Goal: Use online tool/utility: Utilize a website feature to perform a specific function

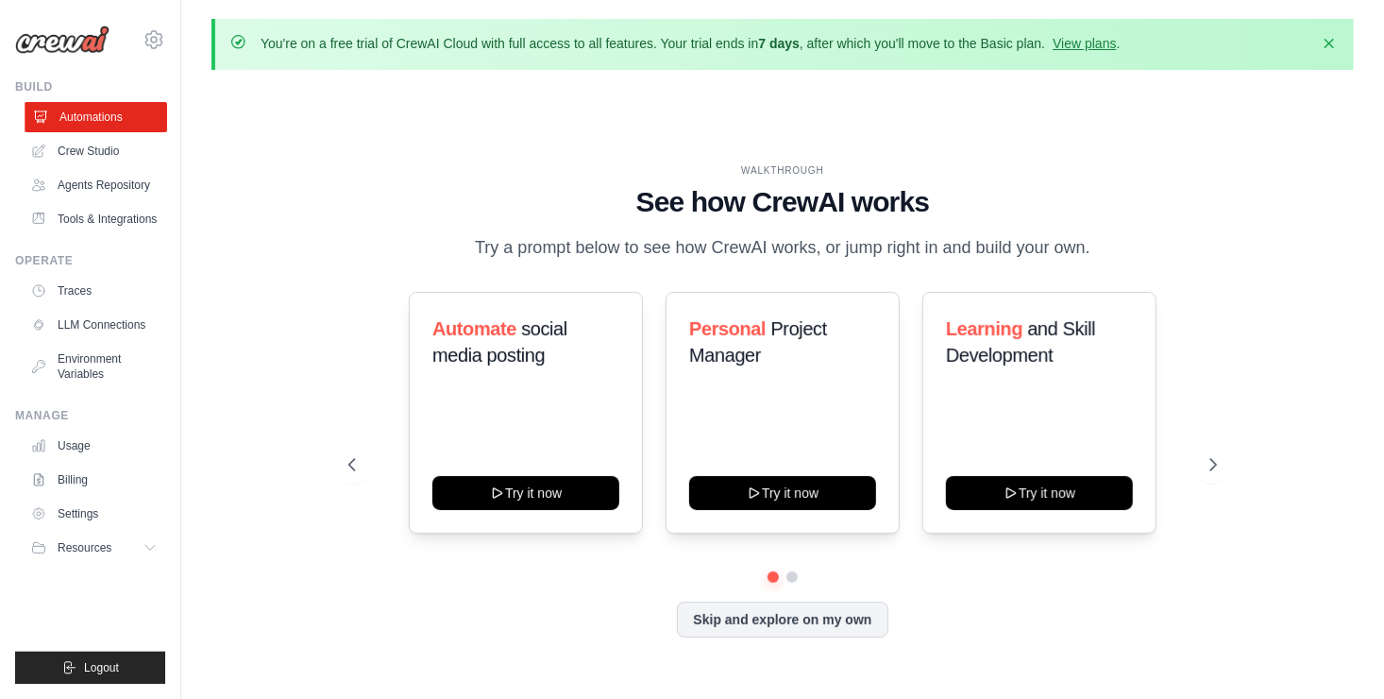
drag, startPoint x: 0, startPoint y: 0, endPoint x: 110, endPoint y: 124, distance: 165.8
click at [110, 124] on link "Automations" at bounding box center [96, 117] width 143 height 30
click at [103, 184] on link "Agents Repository" at bounding box center [96, 185] width 143 height 30
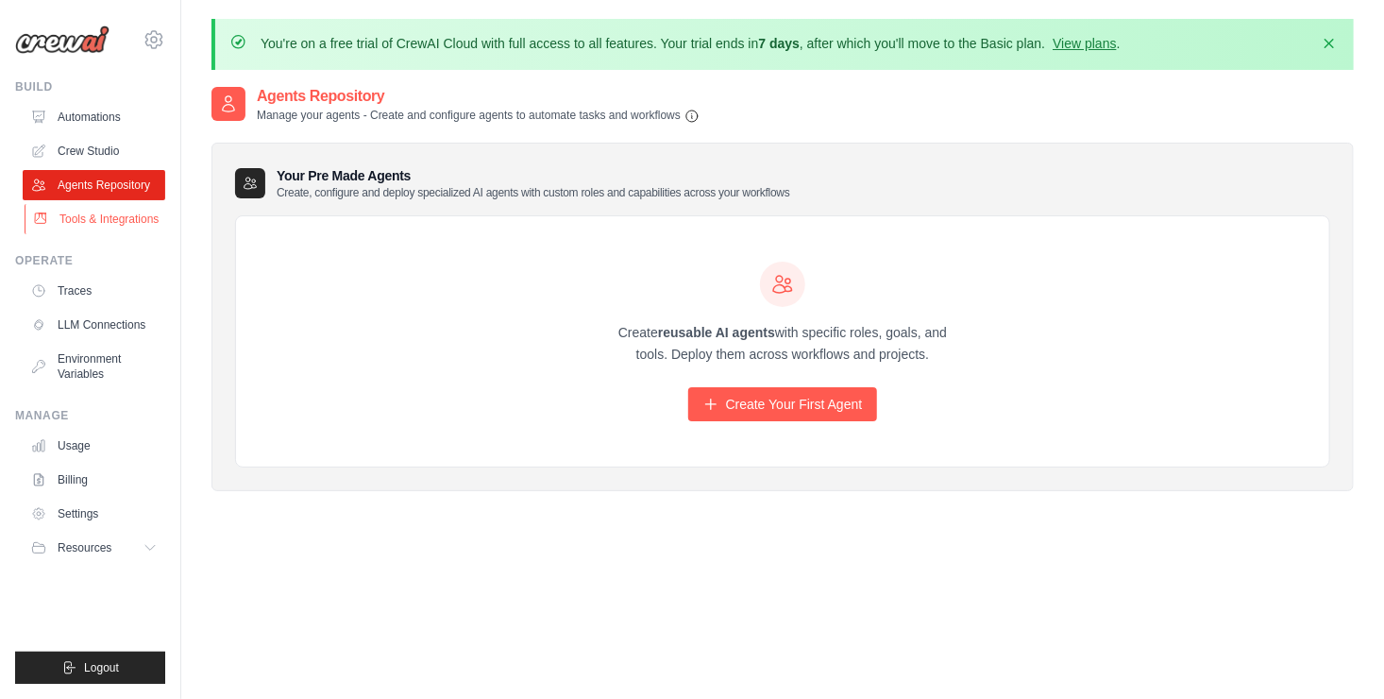
click at [101, 210] on link "Tools & Integrations" at bounding box center [96, 219] width 143 height 30
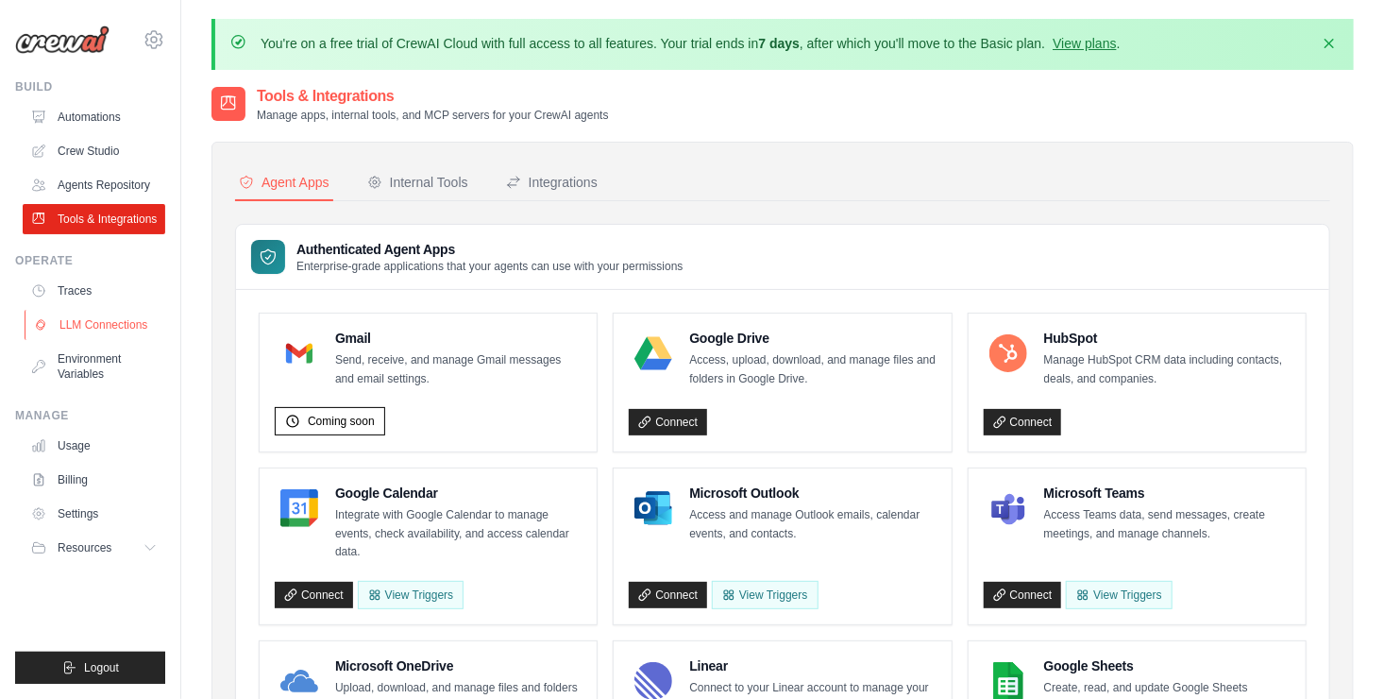
click at [77, 330] on link "LLM Connections" at bounding box center [96, 325] width 143 height 30
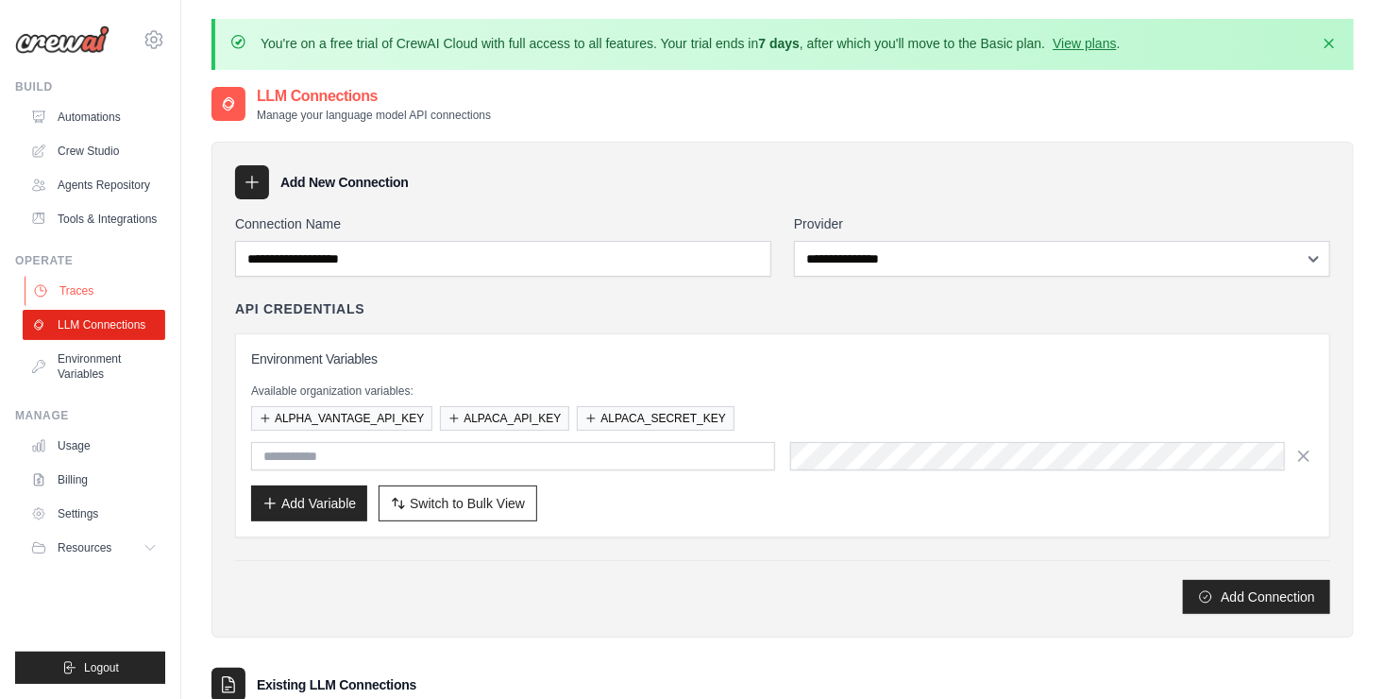
click at [75, 295] on link "Traces" at bounding box center [96, 291] width 143 height 30
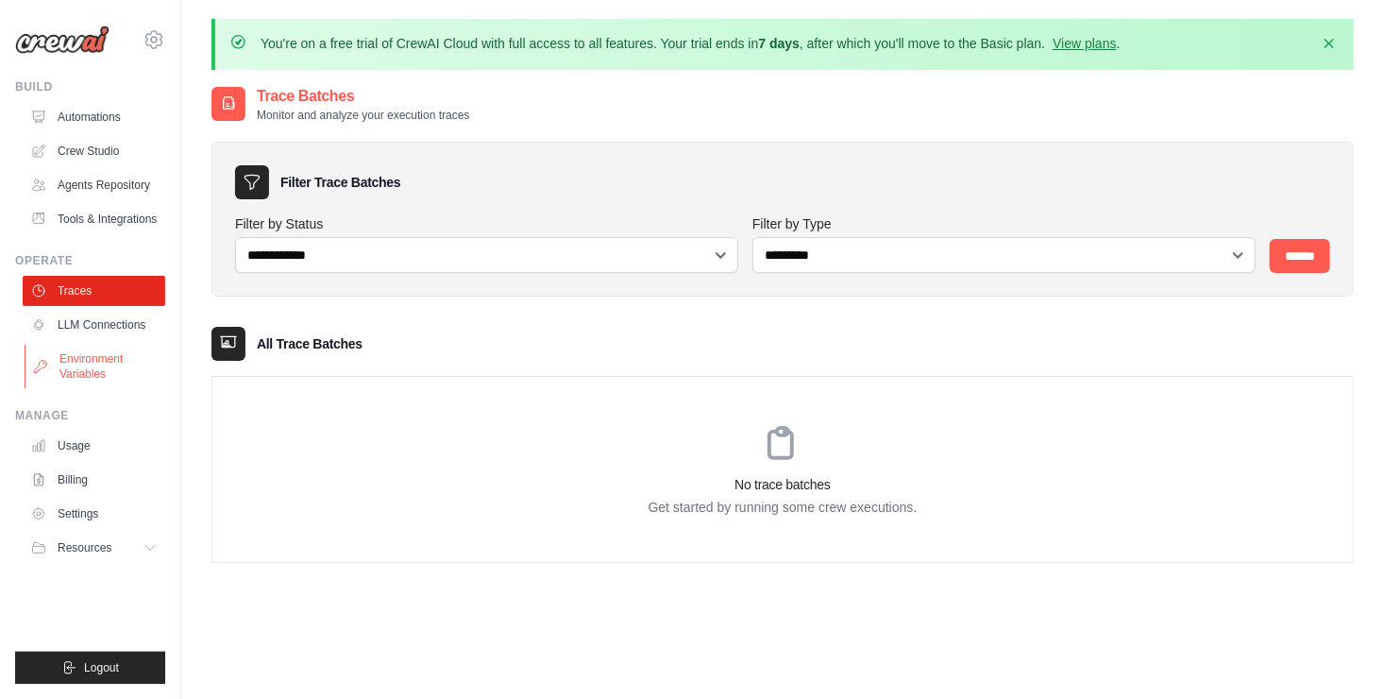
click at [76, 352] on link "Environment Variables" at bounding box center [96, 366] width 143 height 45
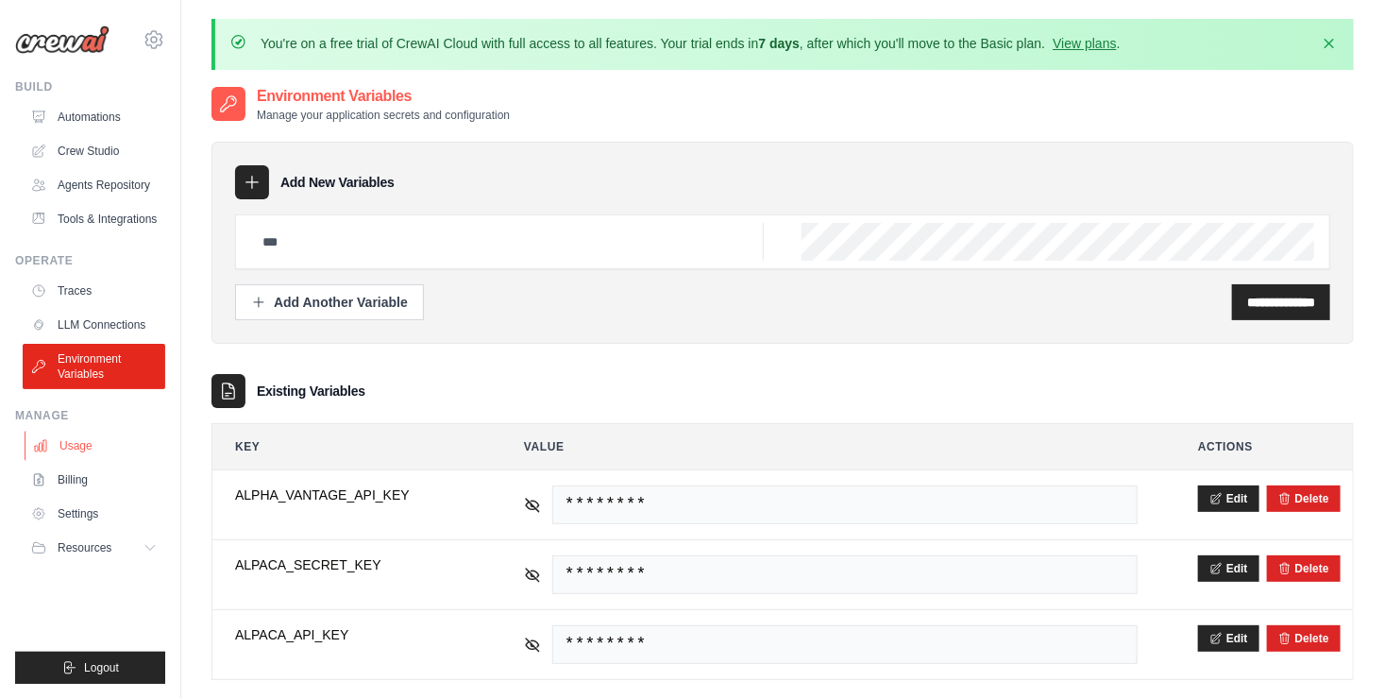
click at [94, 448] on link "Usage" at bounding box center [96, 446] width 143 height 30
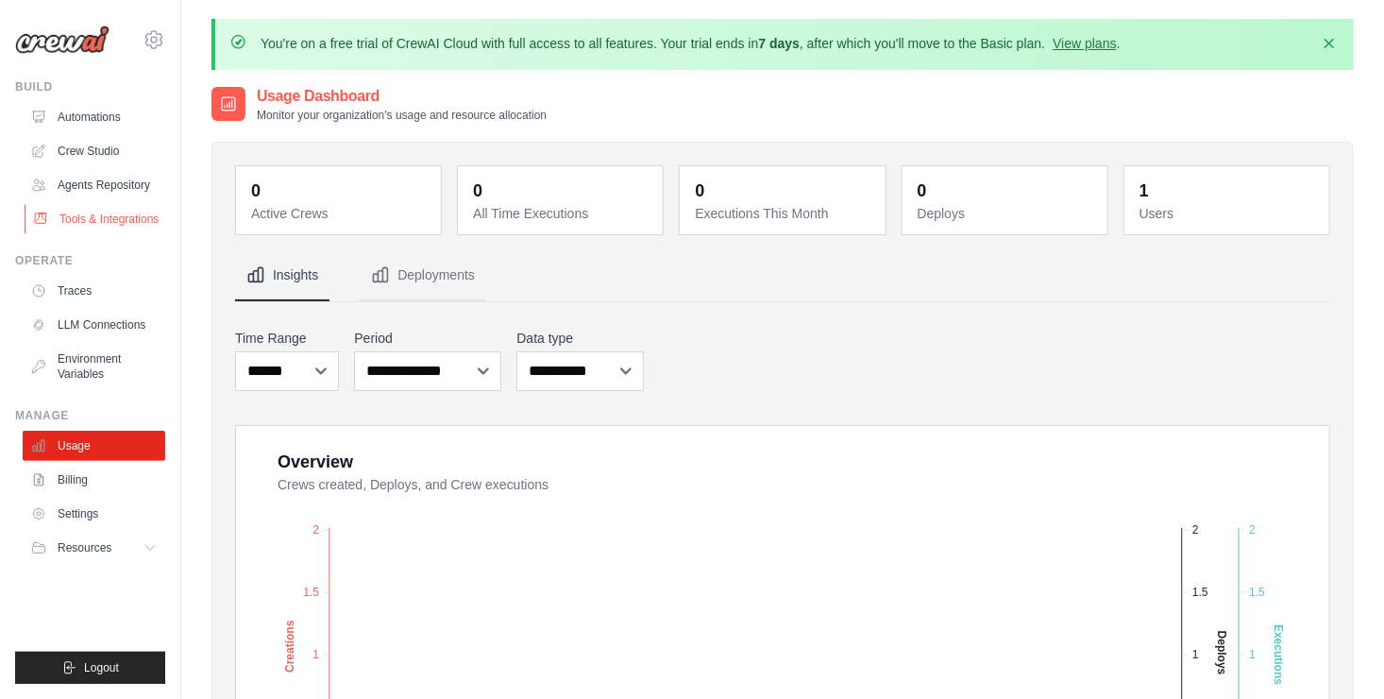
click at [105, 226] on link "Tools & Integrations" at bounding box center [96, 219] width 143 height 30
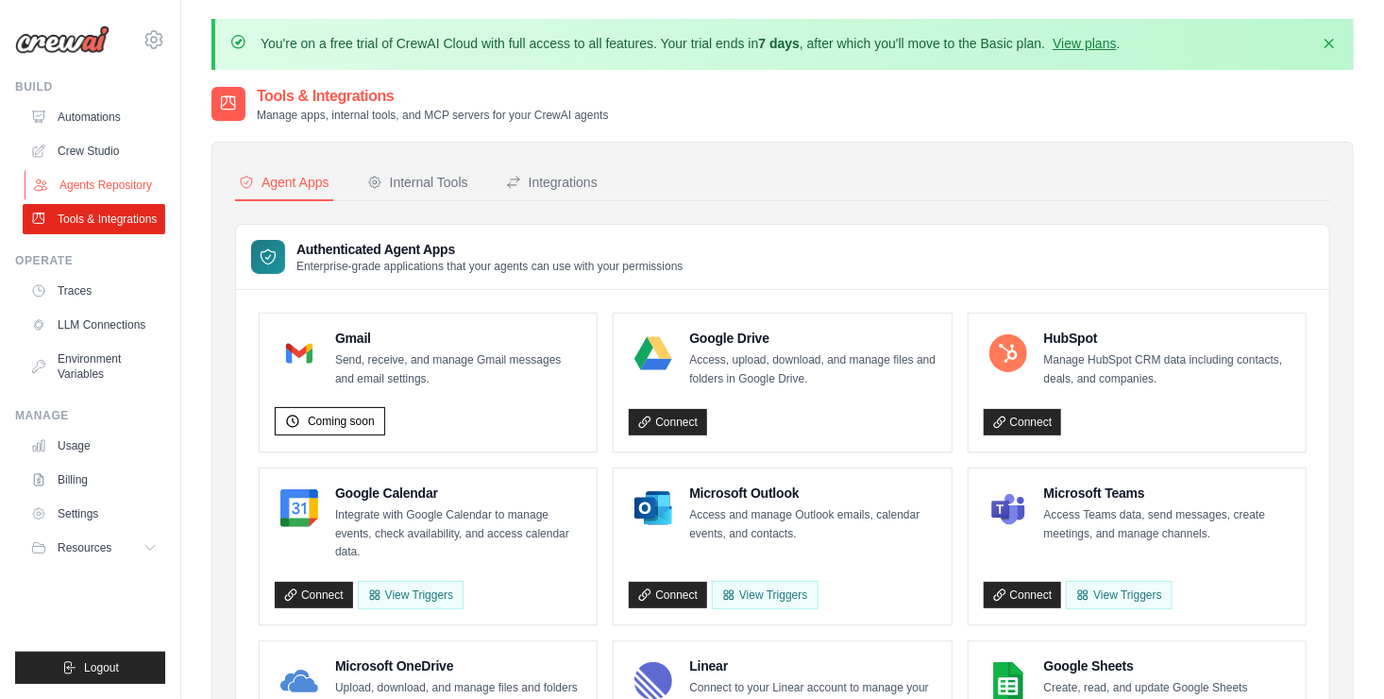
click at [105, 190] on link "Agents Repository" at bounding box center [96, 185] width 143 height 30
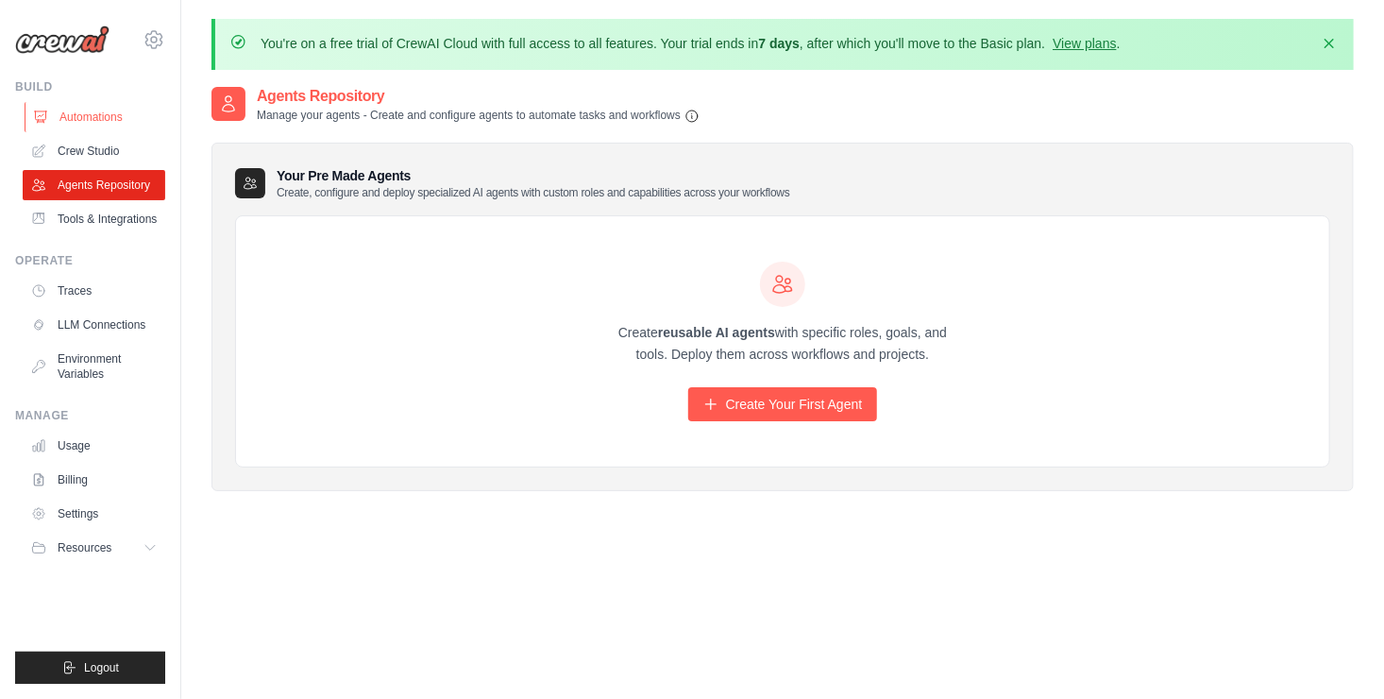
click at [88, 110] on link "Automations" at bounding box center [96, 117] width 143 height 30
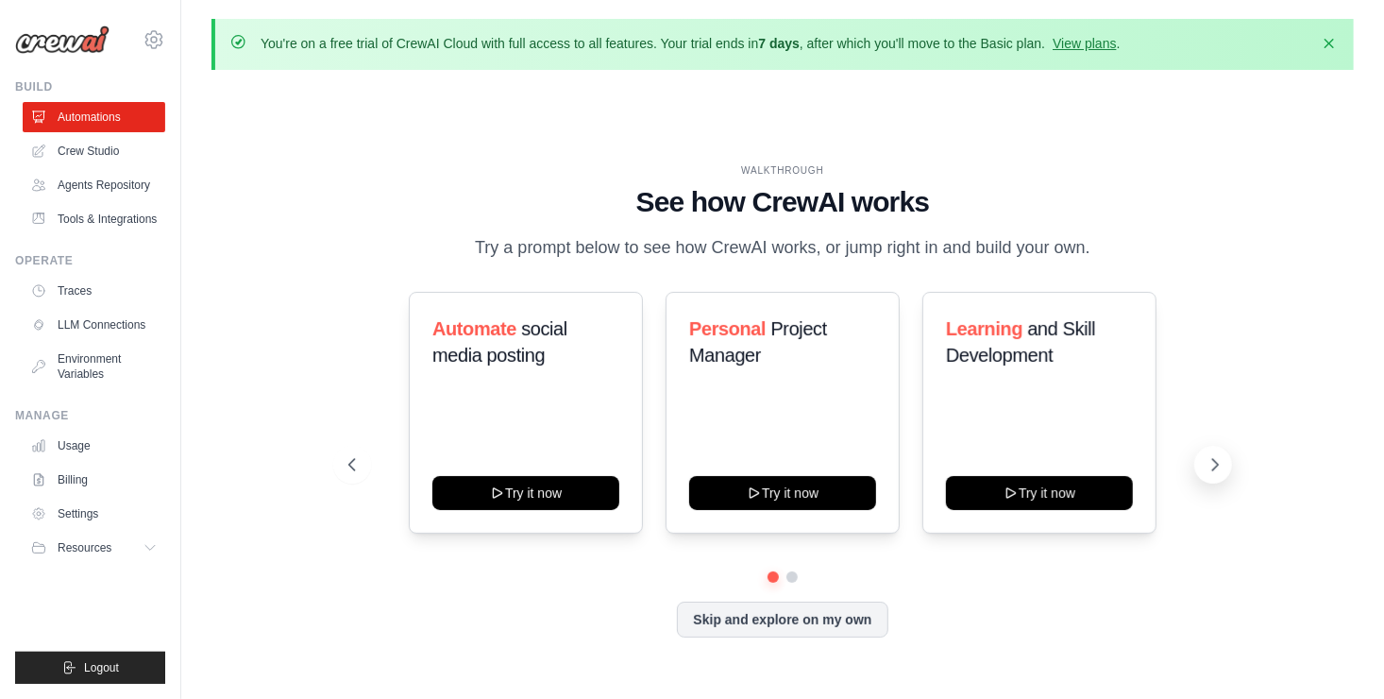
click at [1216, 476] on button at bounding box center [1213, 465] width 38 height 38
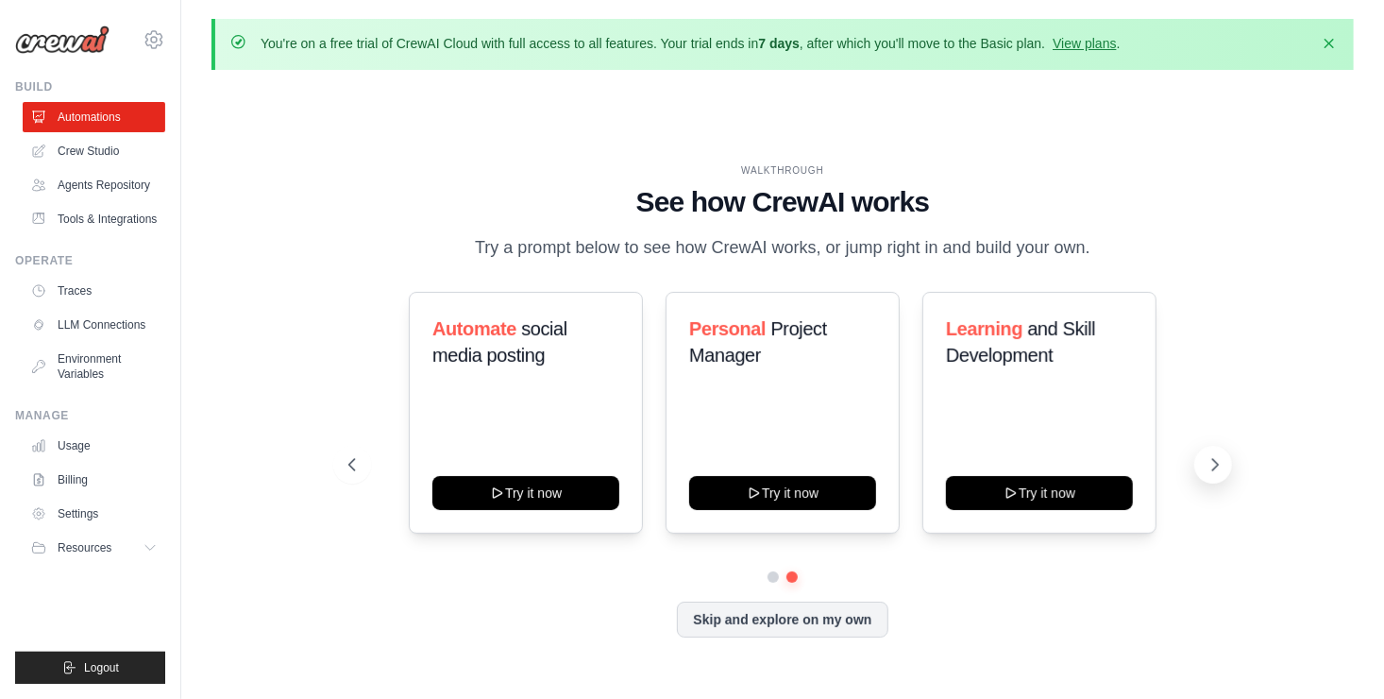
click at [1216, 476] on button at bounding box center [1213, 465] width 38 height 38
click at [75, 452] on link "Usage" at bounding box center [96, 446] width 143 height 30
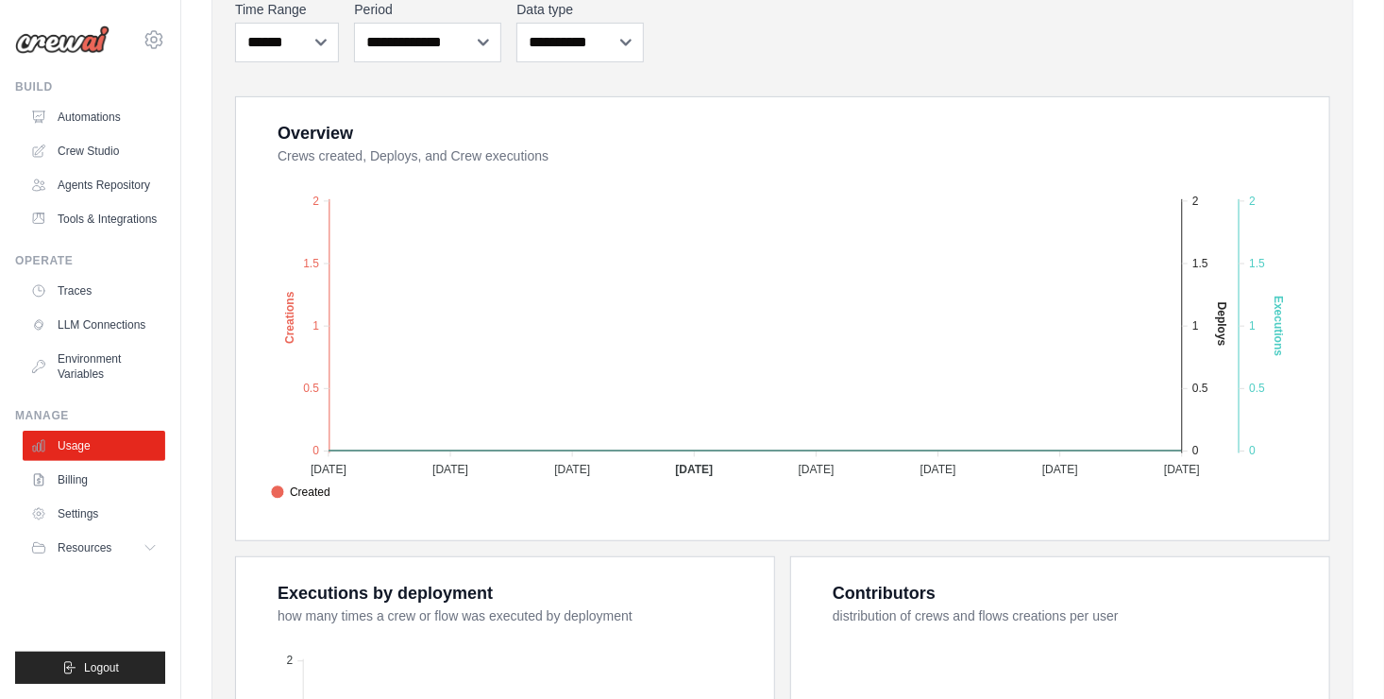
scroll to position [366, 0]
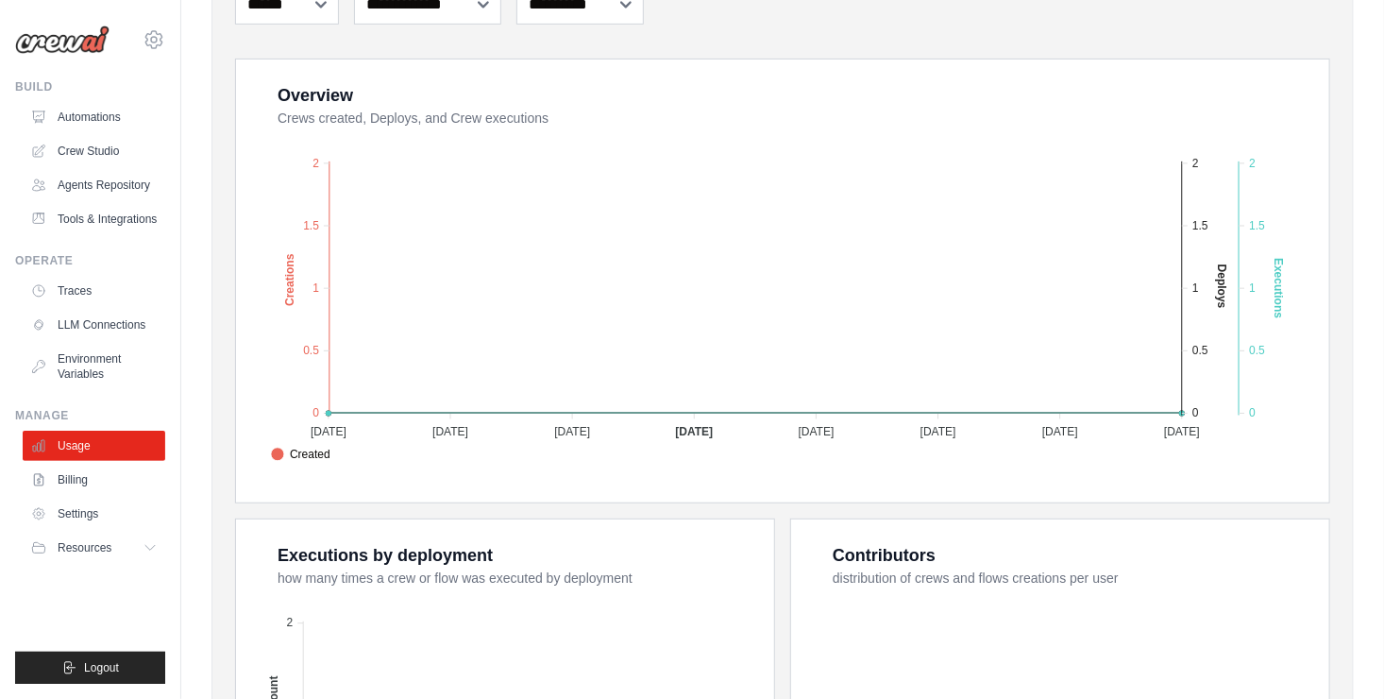
click at [1075, 429] on tspan "[DATE]" at bounding box center [1060, 431] width 36 height 13
click at [1172, 432] on tspan "[DATE]" at bounding box center [1182, 431] width 36 height 13
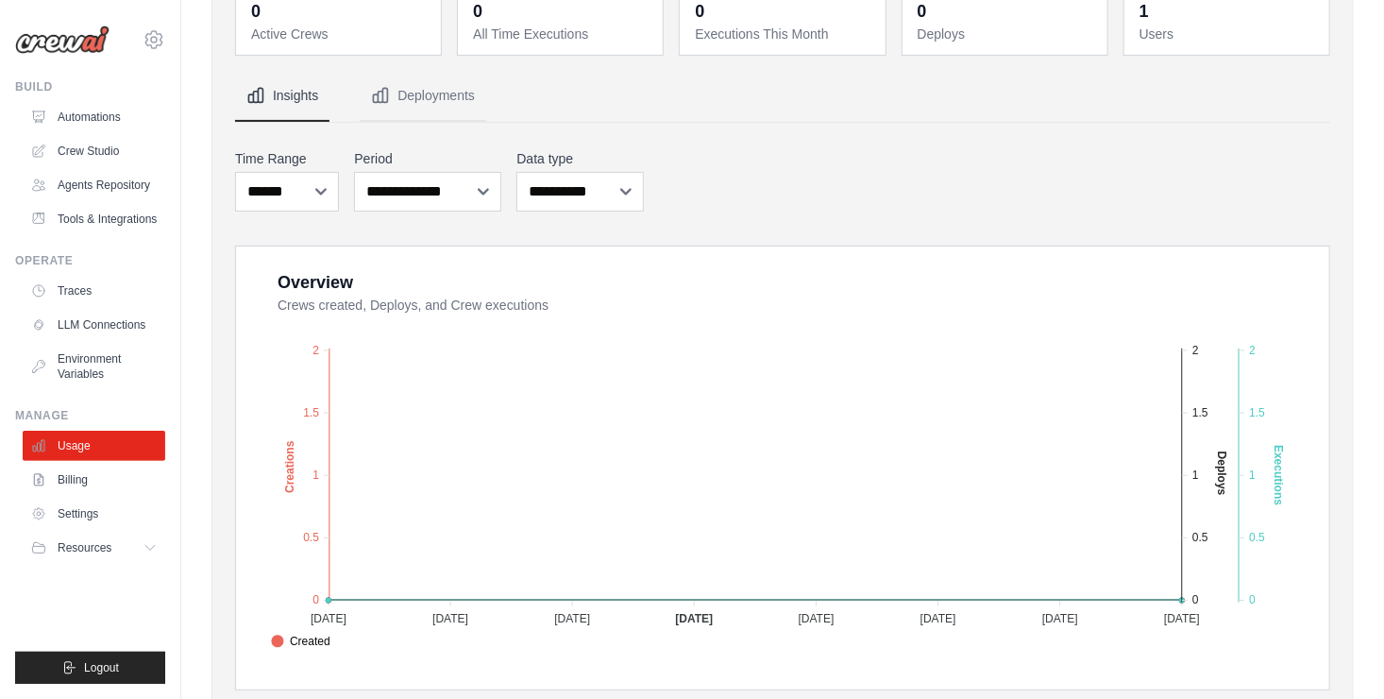
scroll to position [177, 0]
click at [313, 188] on select "***** ****** *******" at bounding box center [287, 194] width 104 height 40
select select "*****"
click at [235, 174] on select "***** ****** *******" at bounding box center [287, 194] width 104 height 40
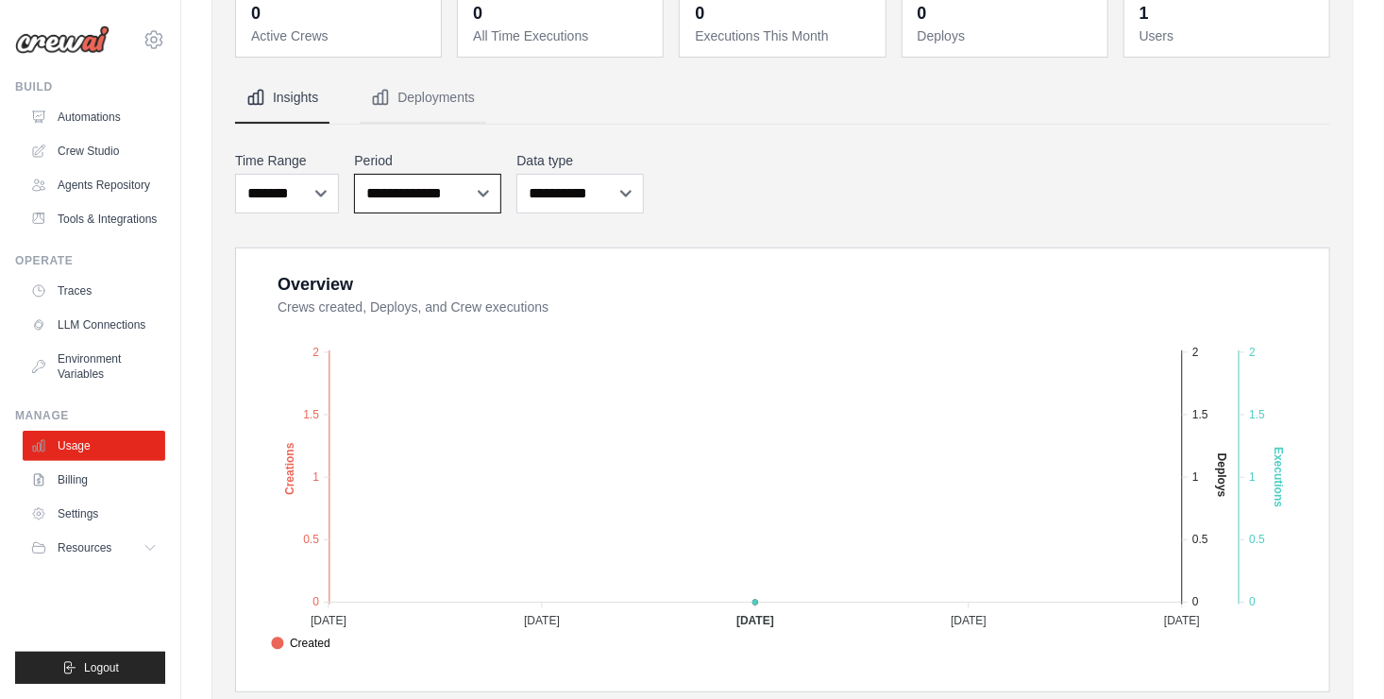
click at [469, 192] on select "**********" at bounding box center [427, 194] width 147 height 40
click at [938, 200] on div "**********" at bounding box center [782, 182] width 1095 height 70
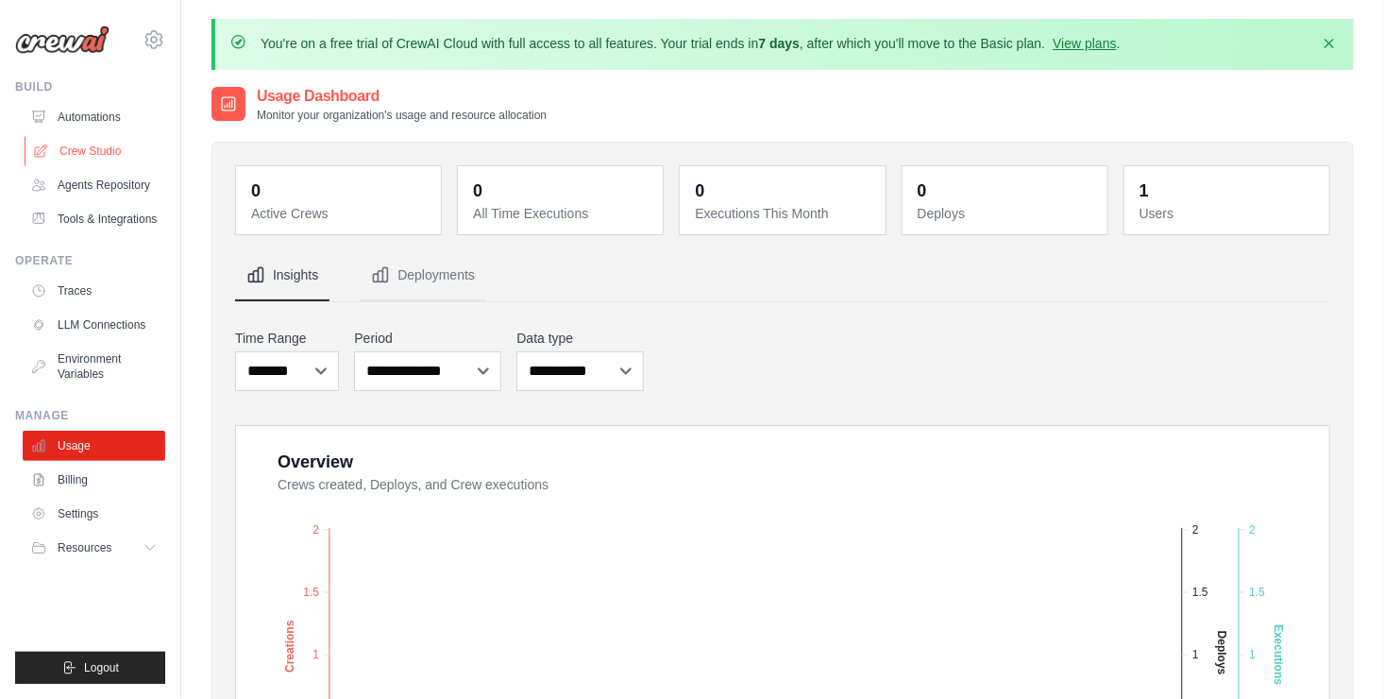
click at [105, 144] on link "Crew Studio" at bounding box center [96, 151] width 143 height 30
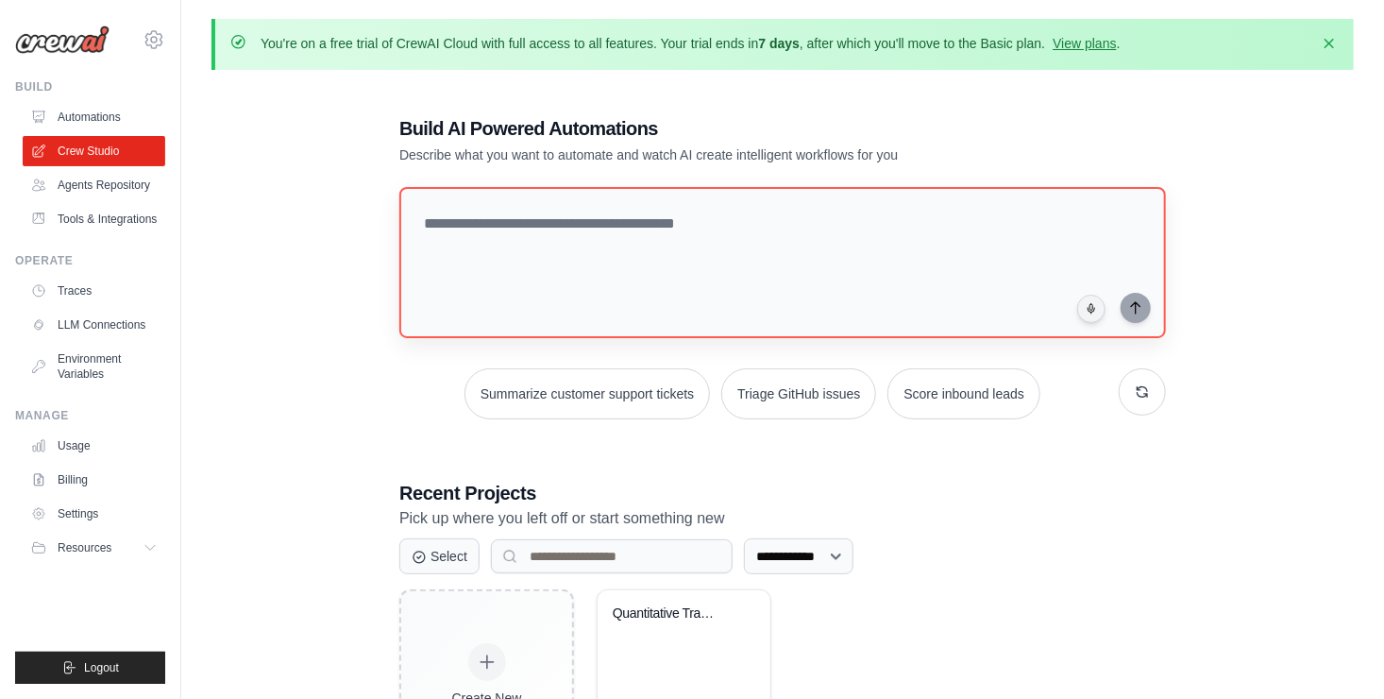
scroll to position [127, 0]
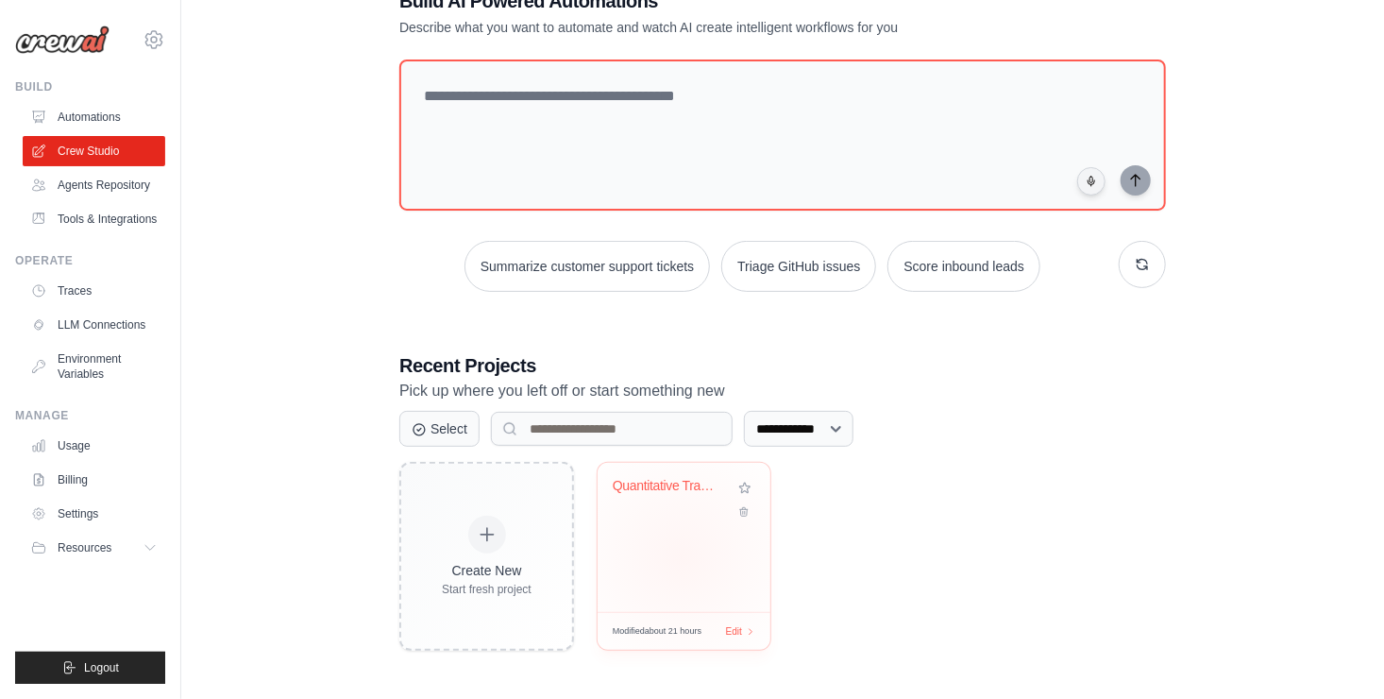
click at [682, 555] on div "Quantitative Trading Strategy Disco..." at bounding box center [684, 537] width 173 height 149
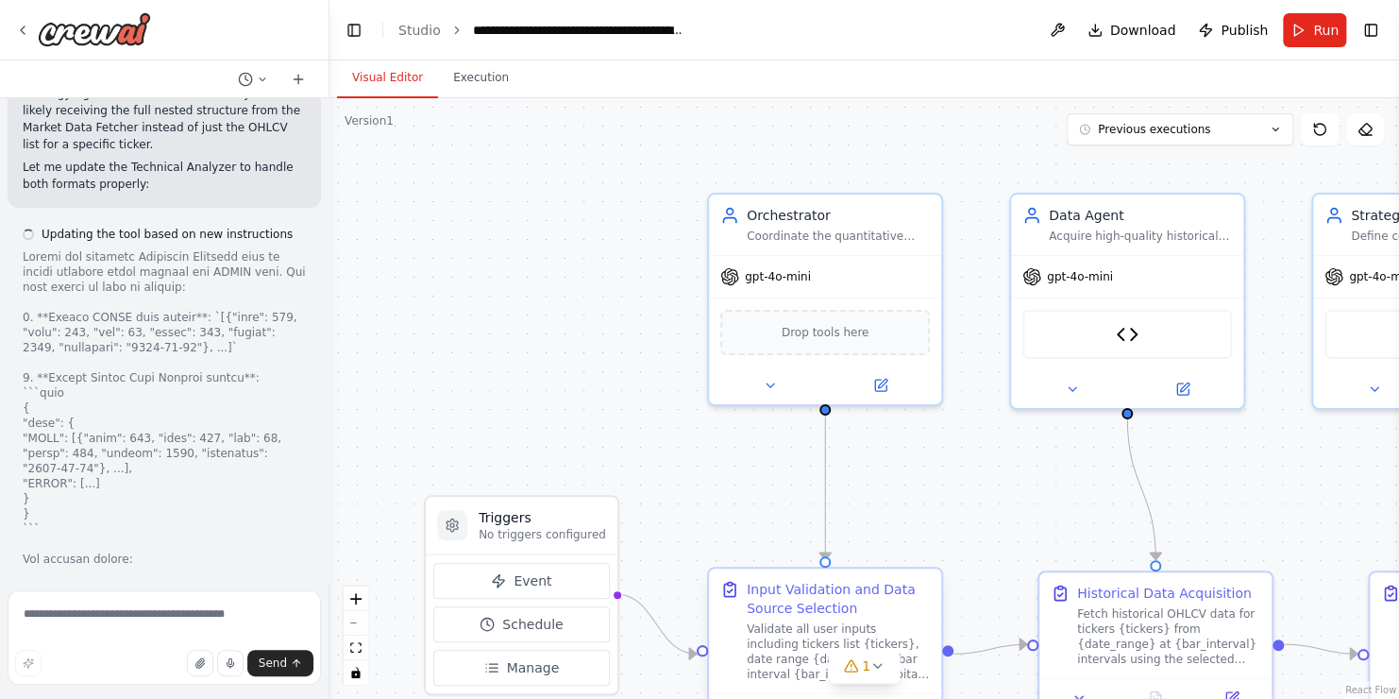
scroll to position [32542, 0]
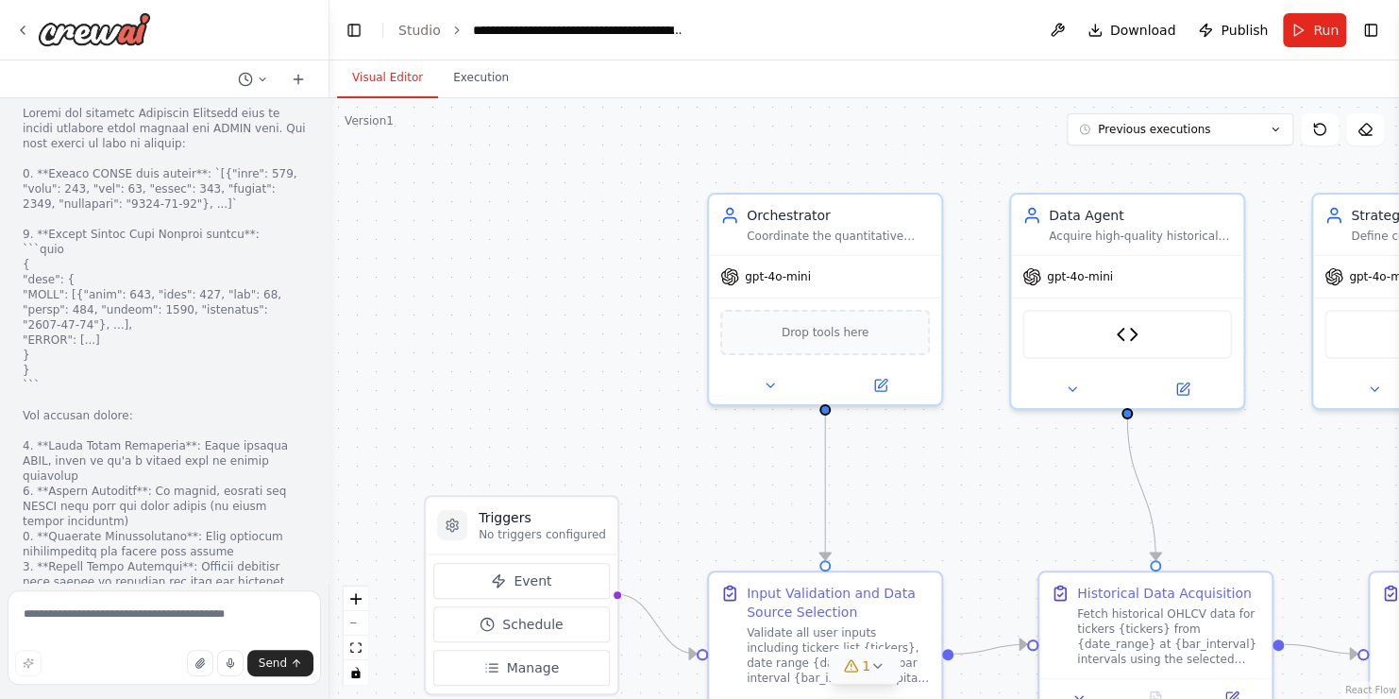
click at [859, 668] on div "1" at bounding box center [856, 665] width 27 height 19
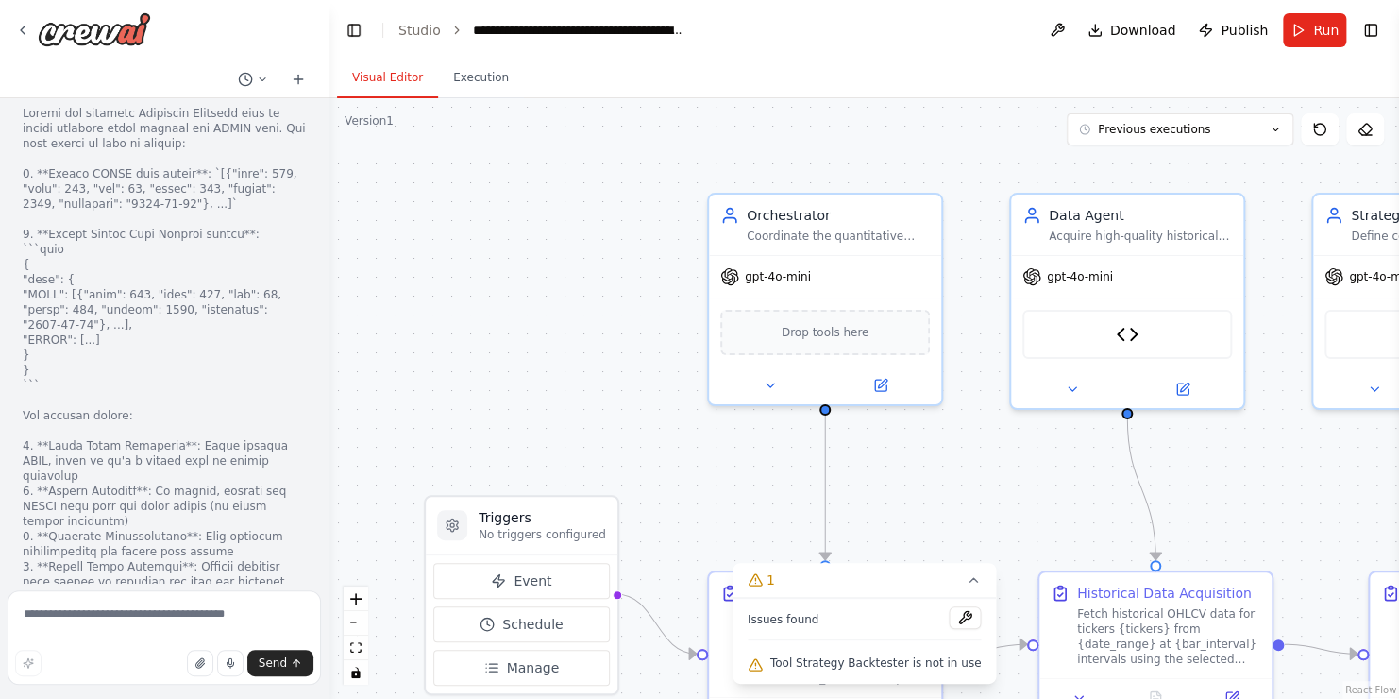
click at [897, 663] on span "Tool Strategy Backtester is not in use" at bounding box center [875, 662] width 211 height 15
drag, startPoint x: 897, startPoint y: 663, endPoint x: 961, endPoint y: 617, distance: 79.1
click at [961, 617] on button at bounding box center [965, 617] width 32 height 23
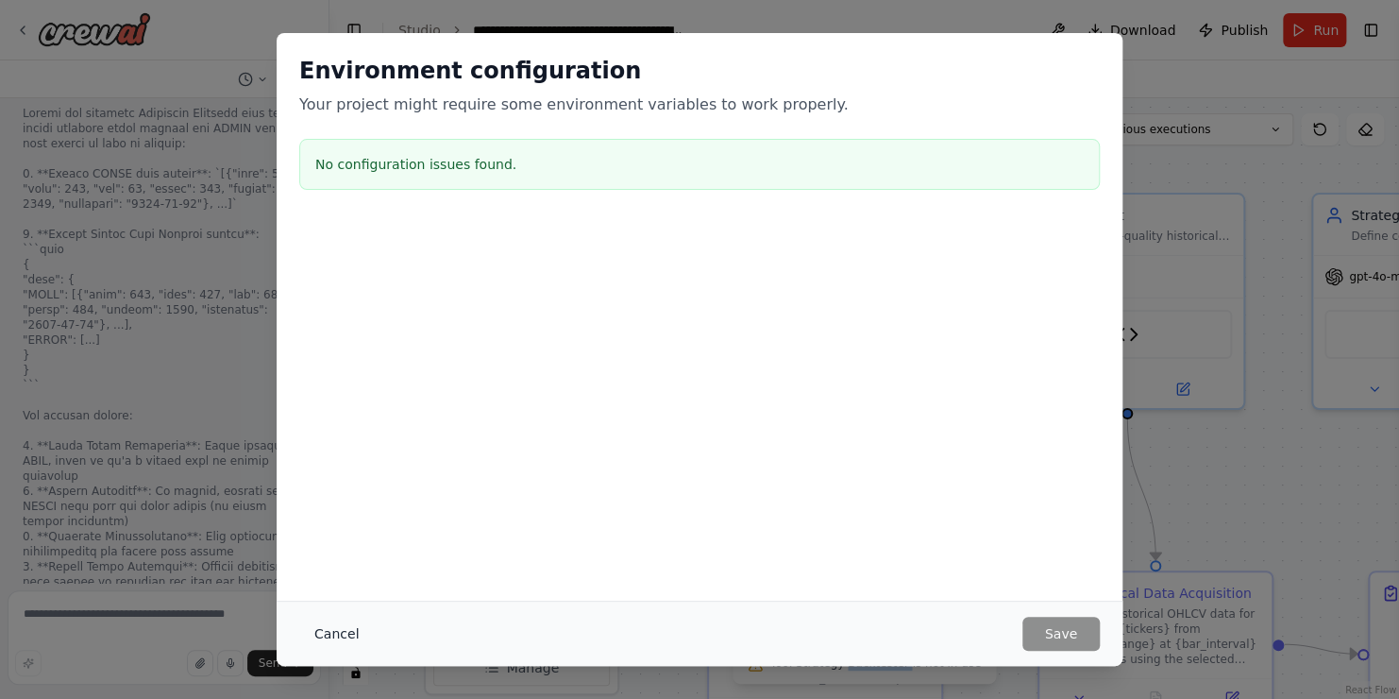
click at [322, 631] on button "Cancel" at bounding box center [336, 634] width 75 height 34
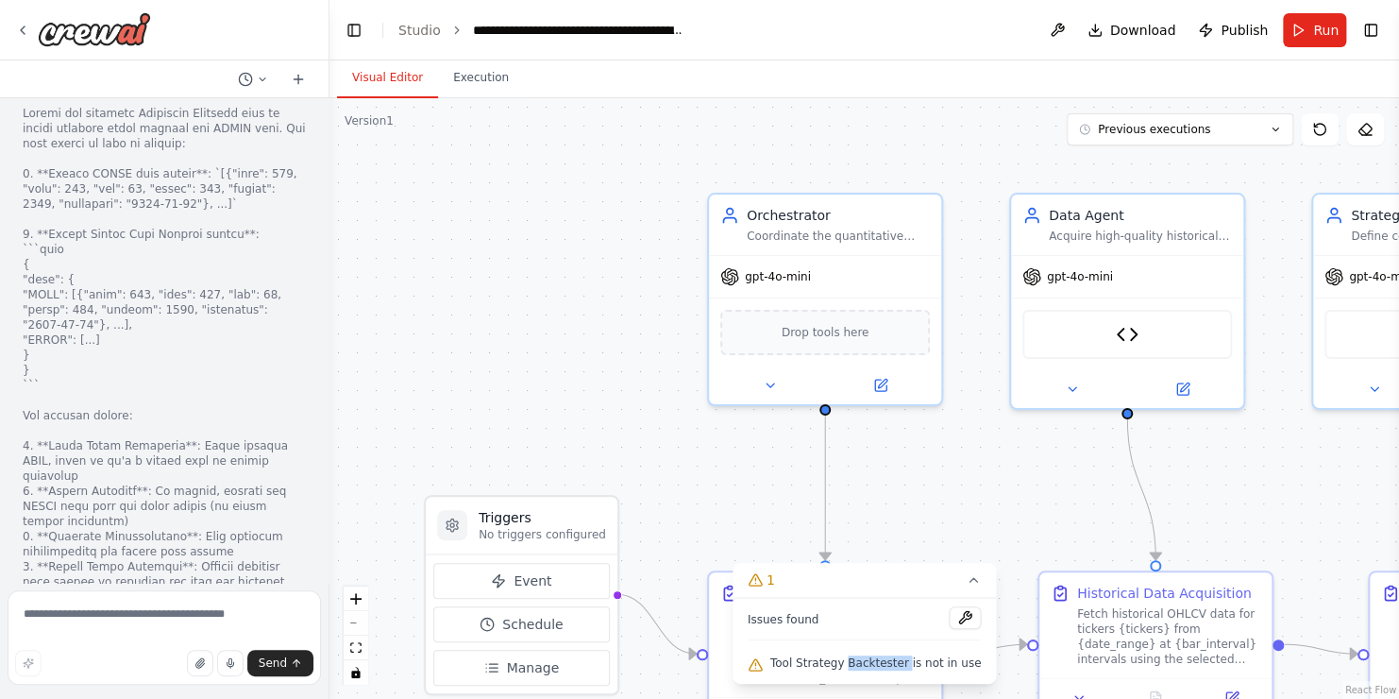
click at [898, 537] on div ".deletable-edge-delete-btn { width: 20px; height: 20px; border: 0px solid #ffff…" at bounding box center [865, 398] width 1070 height 600
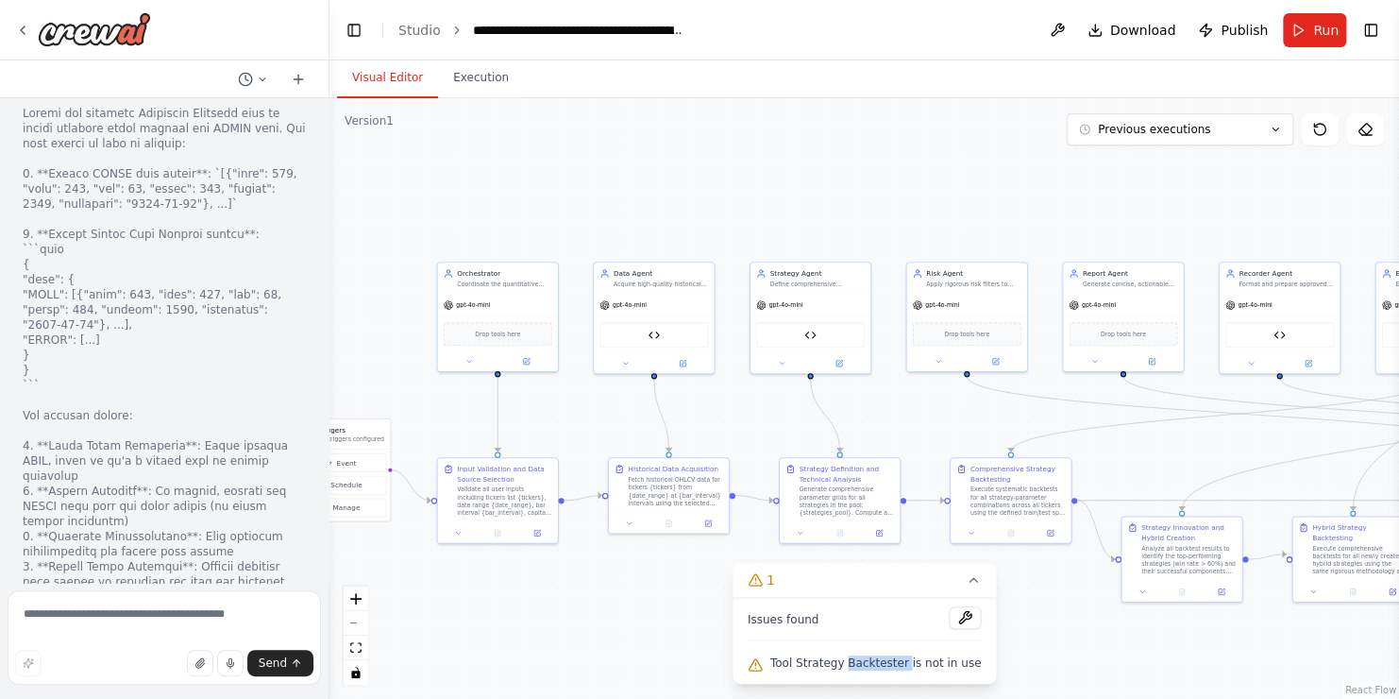
drag, startPoint x: 1157, startPoint y: 324, endPoint x: 794, endPoint y: 227, distance: 375.4
click at [794, 227] on div ".deletable-edge-delete-btn { width: 20px; height: 20px; border: 0px solid #ffff…" at bounding box center [865, 398] width 1070 height 600
click at [1332, 30] on span "Run" at bounding box center [1325, 30] width 25 height 19
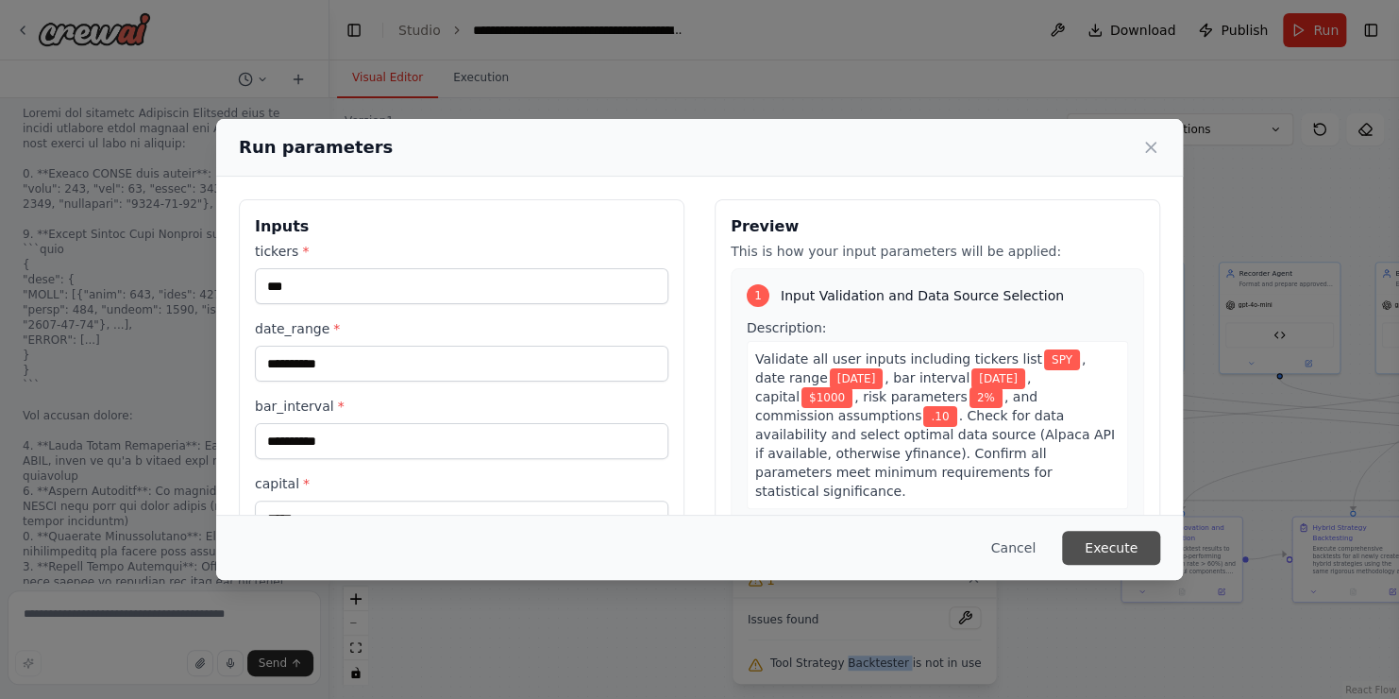
click at [1125, 549] on button "Execute" at bounding box center [1111, 548] width 98 height 34
